Goal: Information Seeking & Learning: Learn about a topic

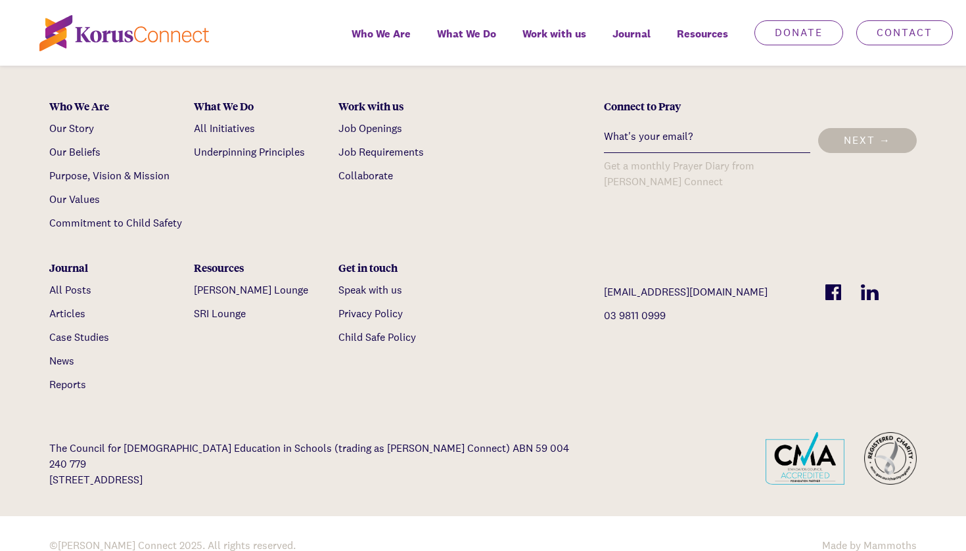
scroll to position [4049, 0]
click at [399, 146] on link "Job Requirements" at bounding box center [380, 153] width 85 height 14
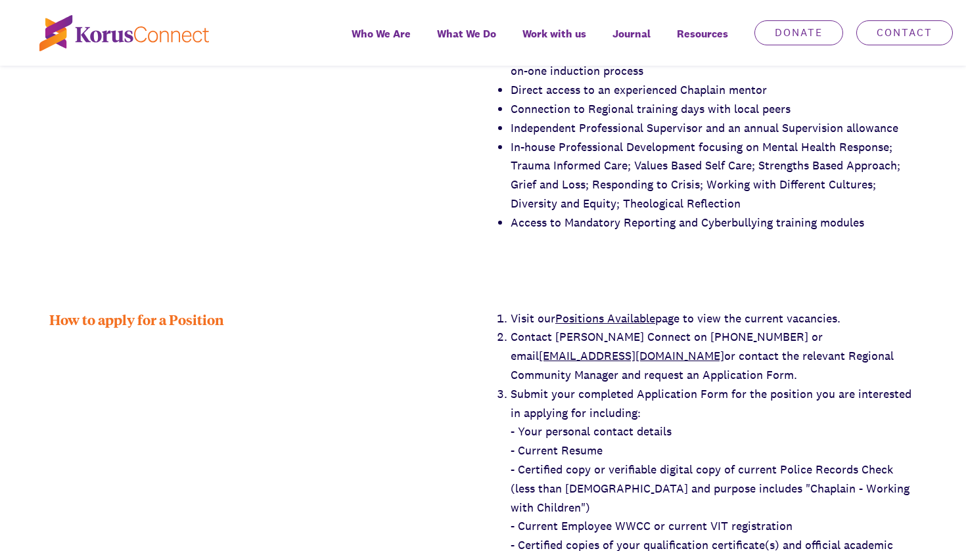
scroll to position [2115, 0]
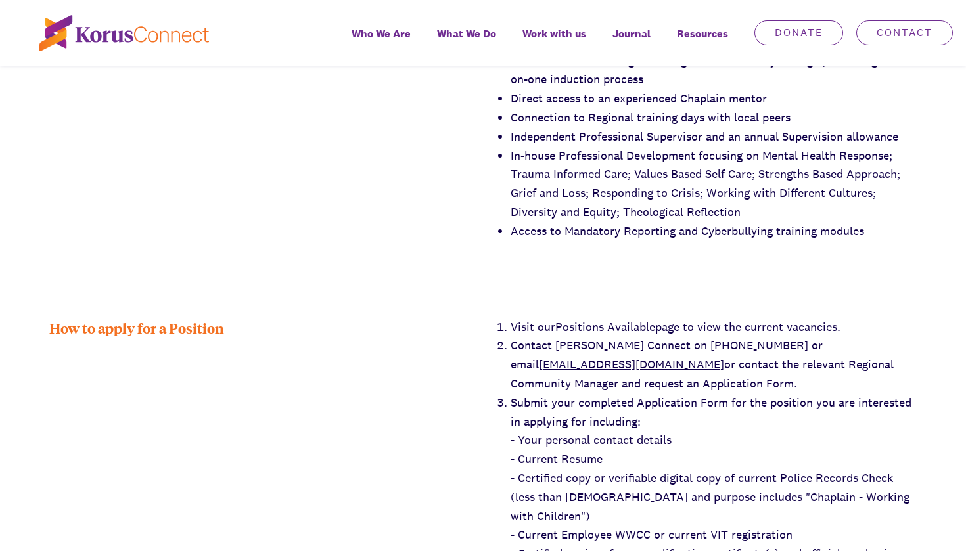
click at [587, 319] on link "Positions Available" at bounding box center [605, 326] width 100 height 15
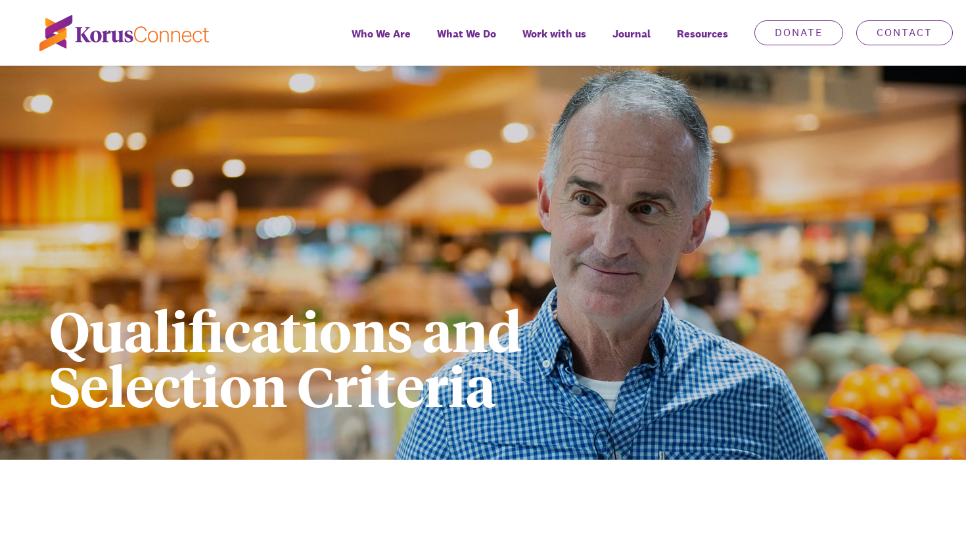
scroll to position [0, 0]
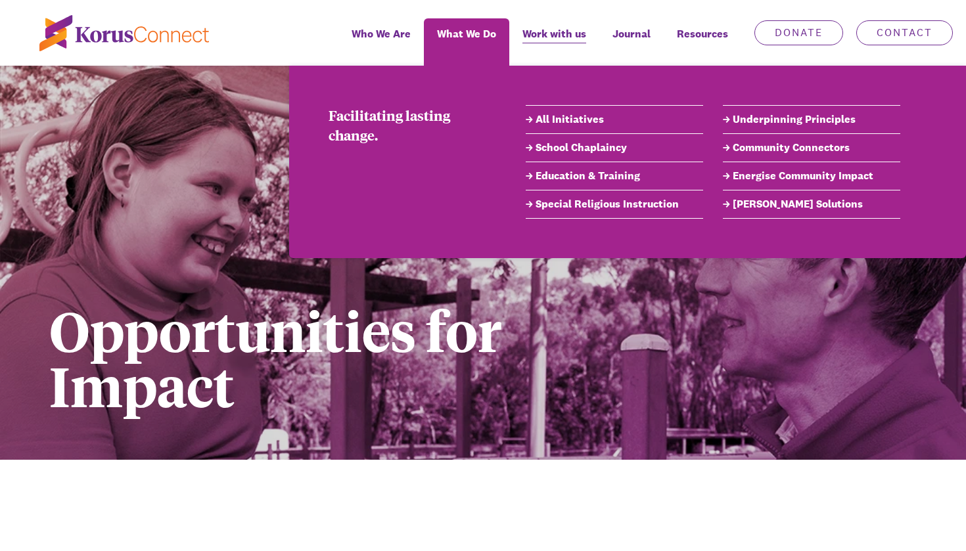
click at [554, 179] on link "Education & Training" at bounding box center [614, 176] width 177 height 16
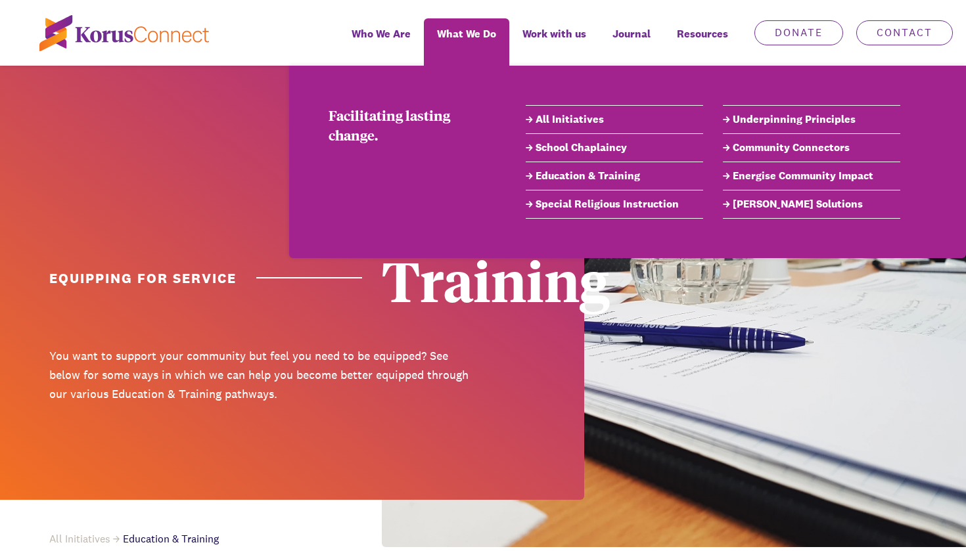
click at [562, 148] on link "School Chaplaincy" at bounding box center [614, 148] width 177 height 16
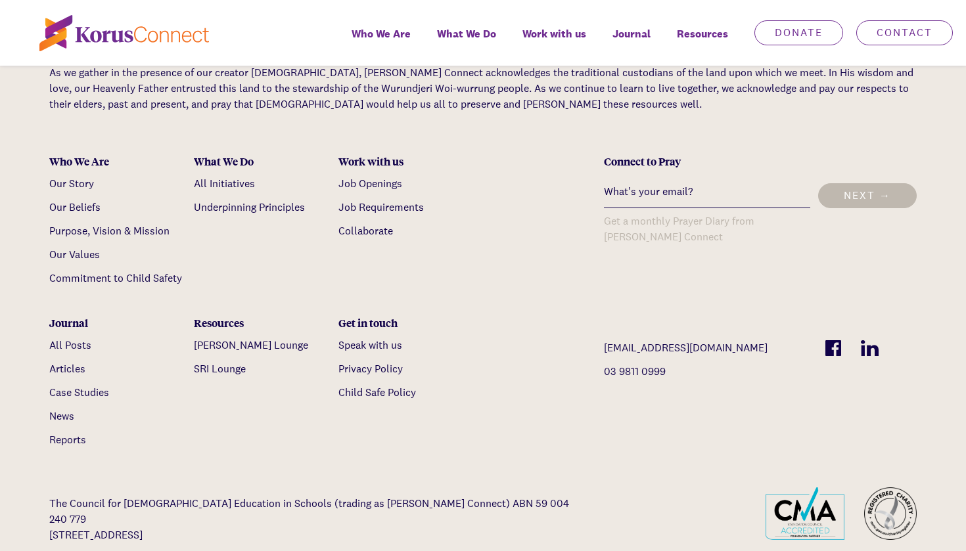
scroll to position [4614, 0]
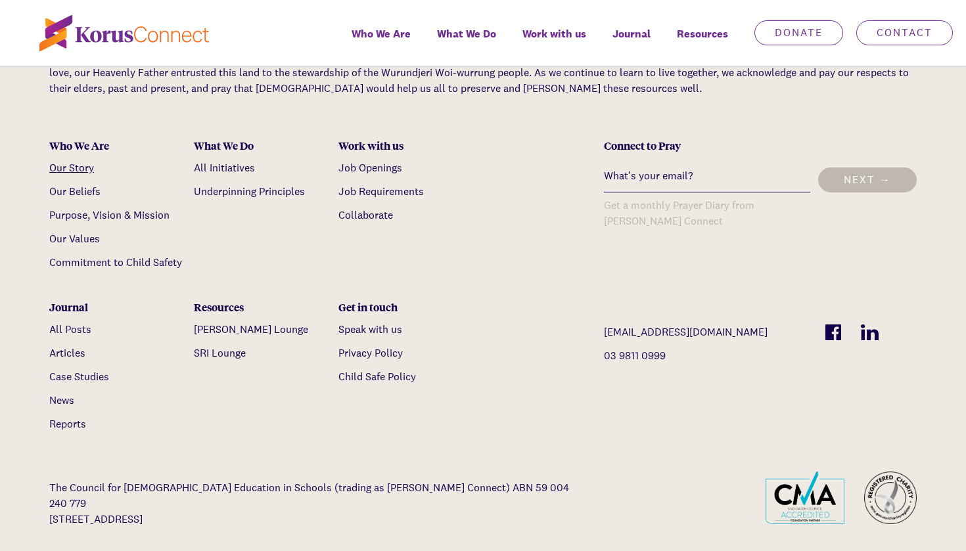
click at [81, 161] on link "Our Story" at bounding box center [71, 168] width 45 height 14
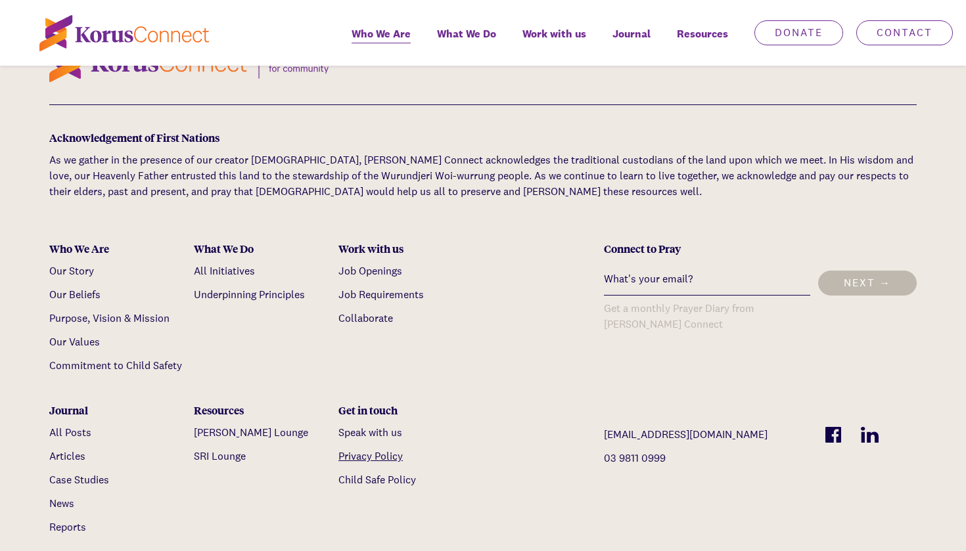
scroll to position [4400, 0]
click at [79, 426] on link "All Posts" at bounding box center [70, 433] width 42 height 14
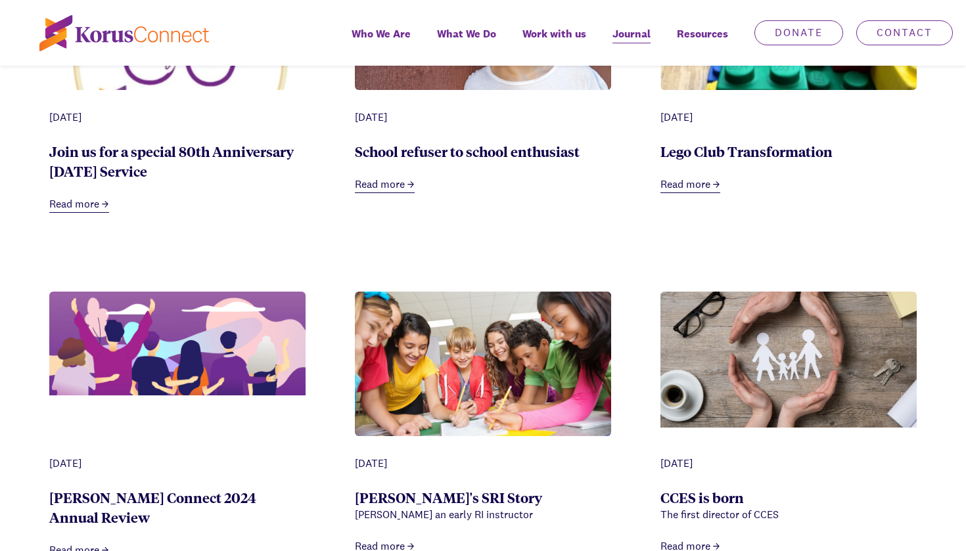
scroll to position [759, 0]
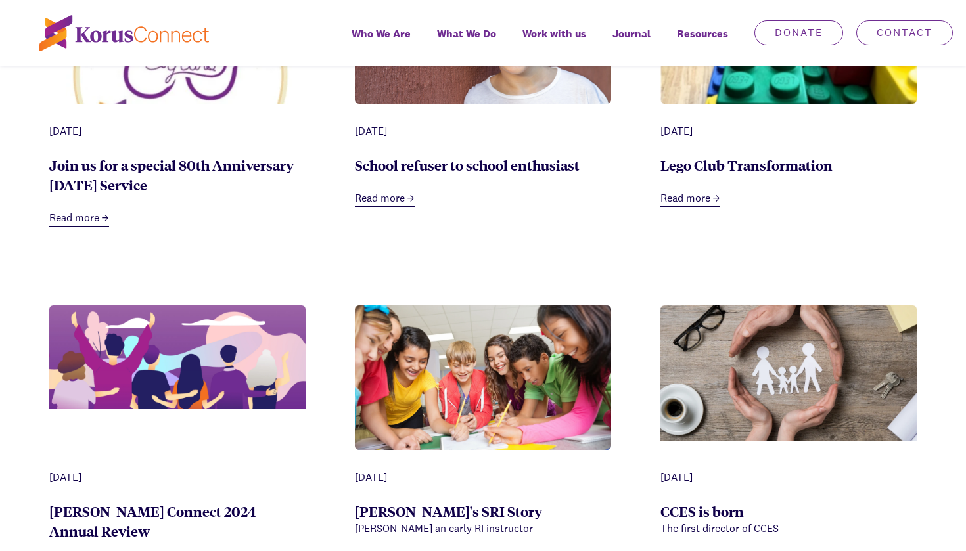
click at [677, 201] on link "Read more" at bounding box center [690, 199] width 60 height 16
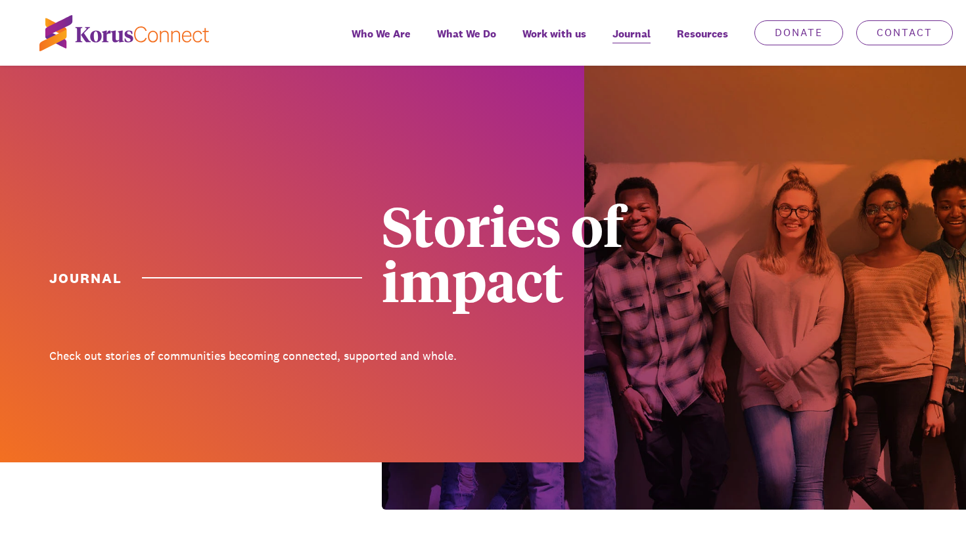
scroll to position [759, 0]
